Goal: Check status: Check status

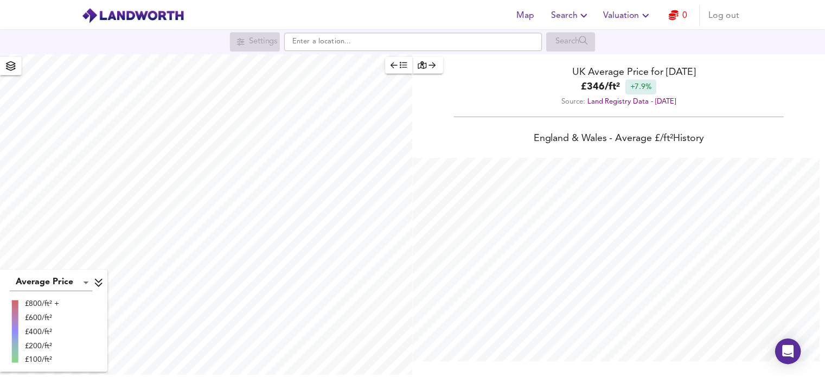
scroll to position [377, 833]
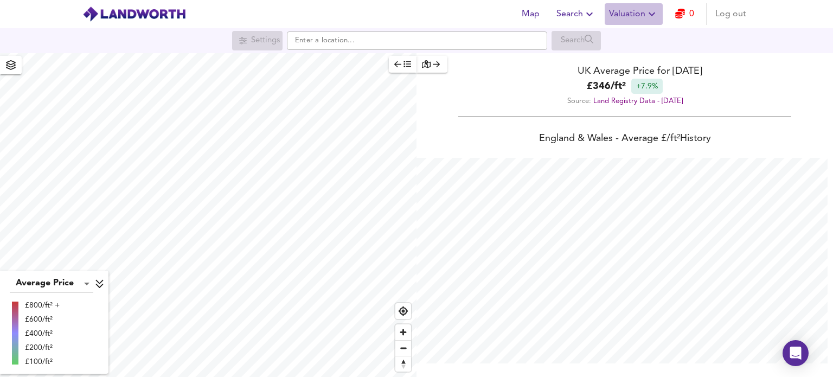
click at [635, 10] on span "Valuation" at bounding box center [633, 14] width 49 height 15
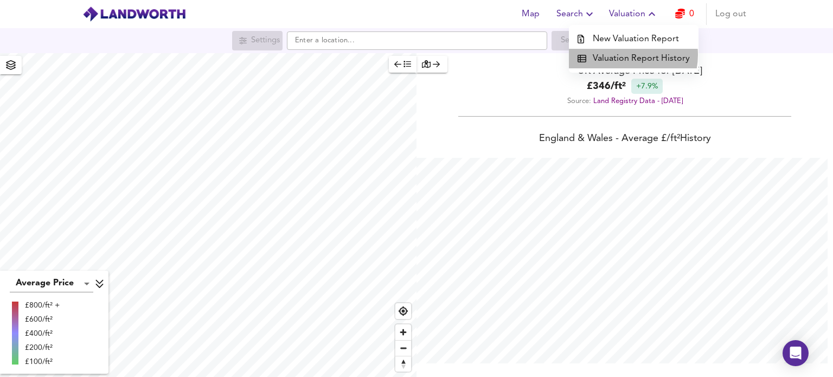
click at [622, 55] on li "Valuation Report History" at bounding box center [634, 59] width 130 height 20
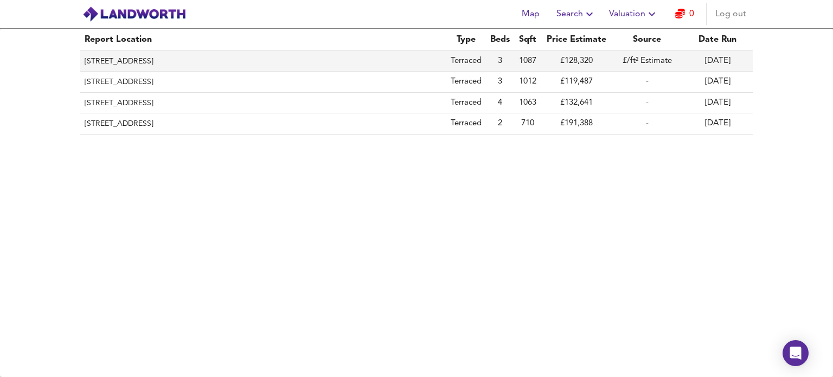
click at [724, 55] on td "[DATE]" at bounding box center [717, 61] width 70 height 21
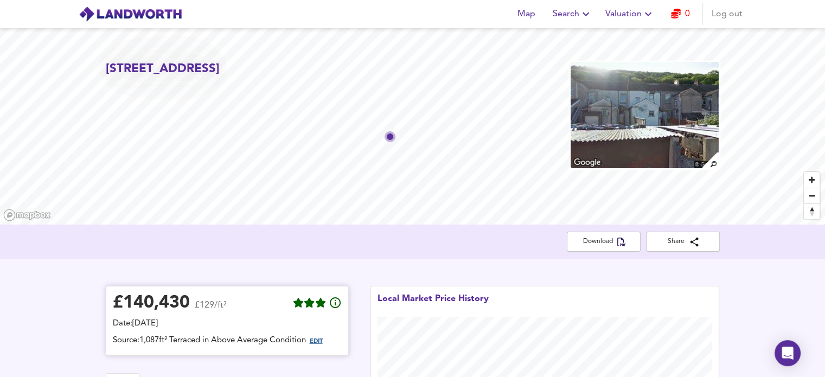
click at [318, 340] on span "EDIT" at bounding box center [316, 341] width 13 height 6
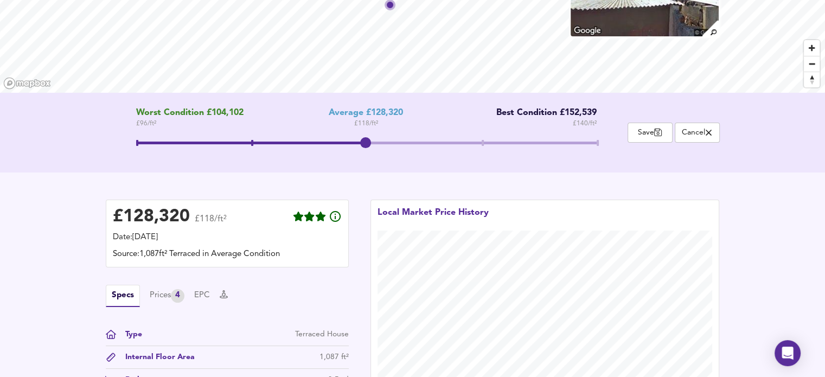
scroll to position [132, 0]
drag, startPoint x: 364, startPoint y: 142, endPoint x: 585, endPoint y: 142, distance: 221.2
click at [590, 142] on span at bounding box center [595, 142] width 11 height 11
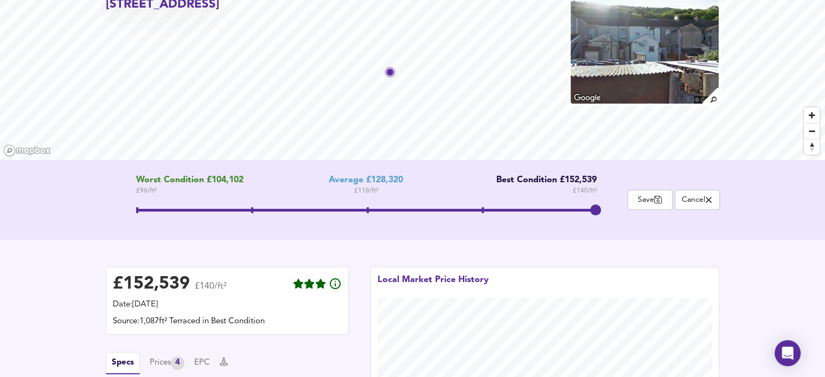
scroll to position [64, 0]
